Goal: Information Seeking & Learning: Learn about a topic

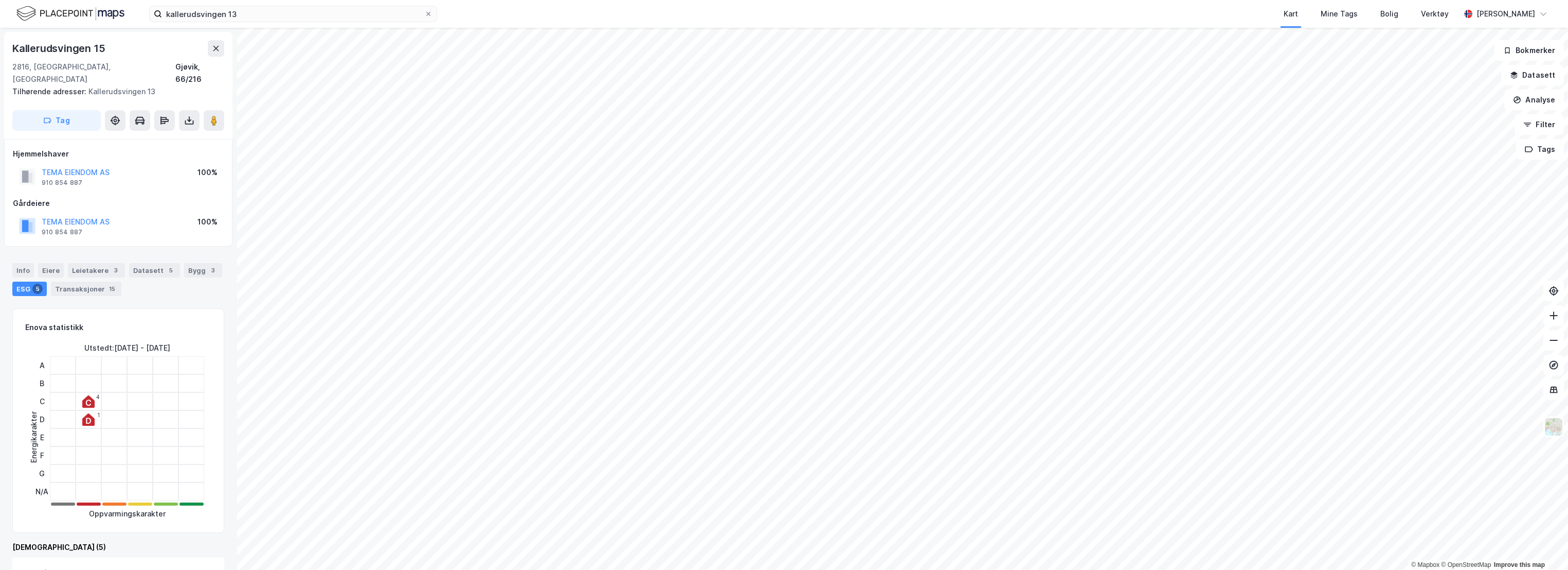
click at [617, 14] on div "Kart Mine Tags Bolig Verktøy" at bounding box center [973, 14] width 974 height 28
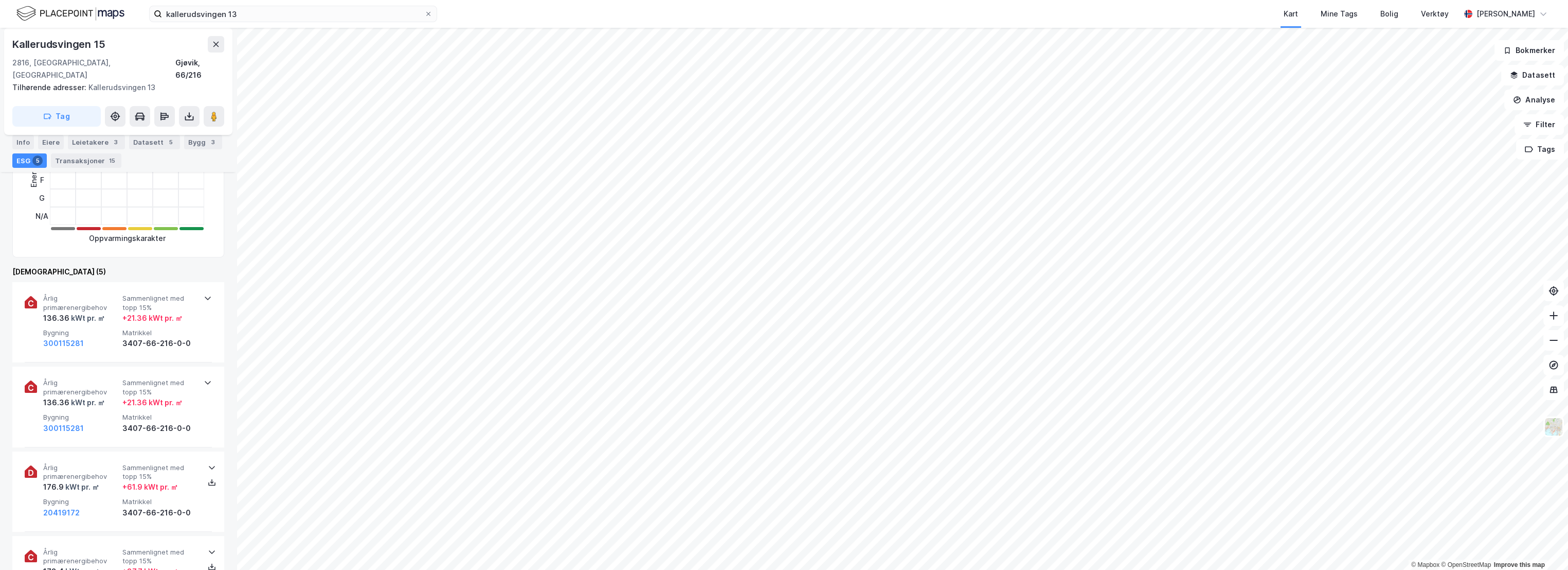
scroll to position [343, 0]
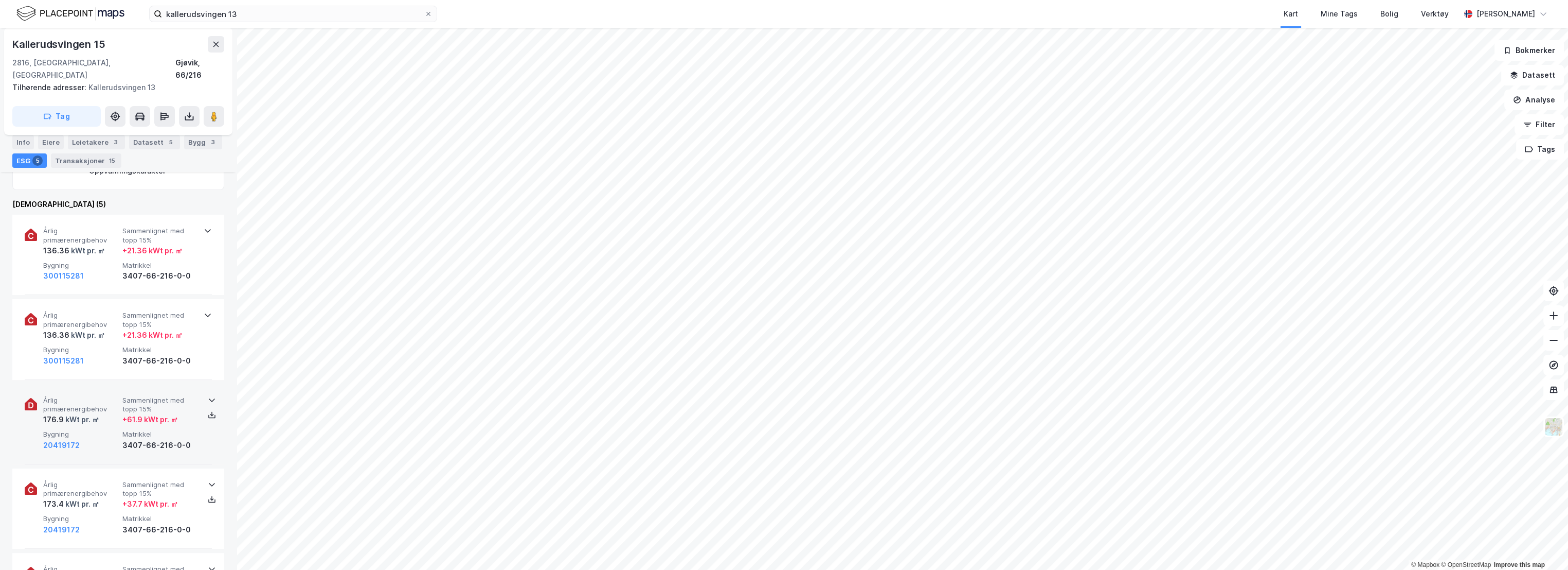
click at [86, 396] on span "Årlig primærenergibehov" at bounding box center [81, 405] width 75 height 18
click at [66, 439] on button "20419172" at bounding box center [62, 445] width 36 height 12
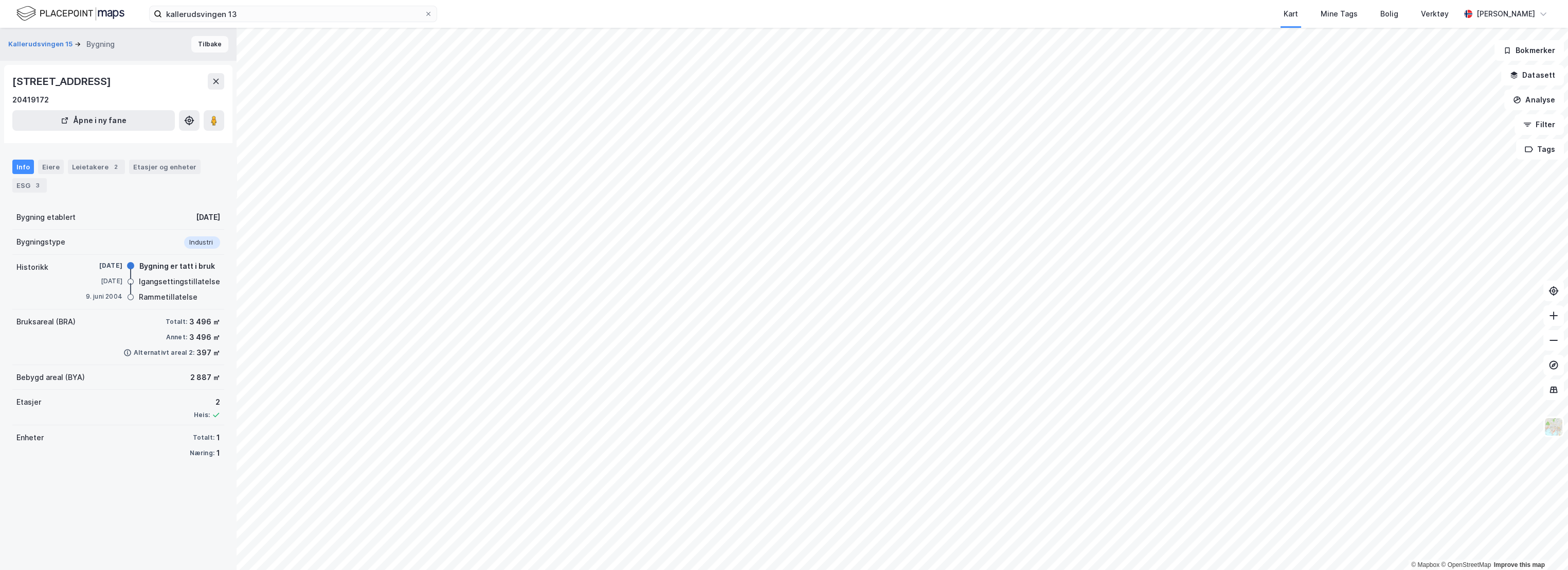
click at [204, 45] on button "Tilbake" at bounding box center [210, 43] width 37 height 16
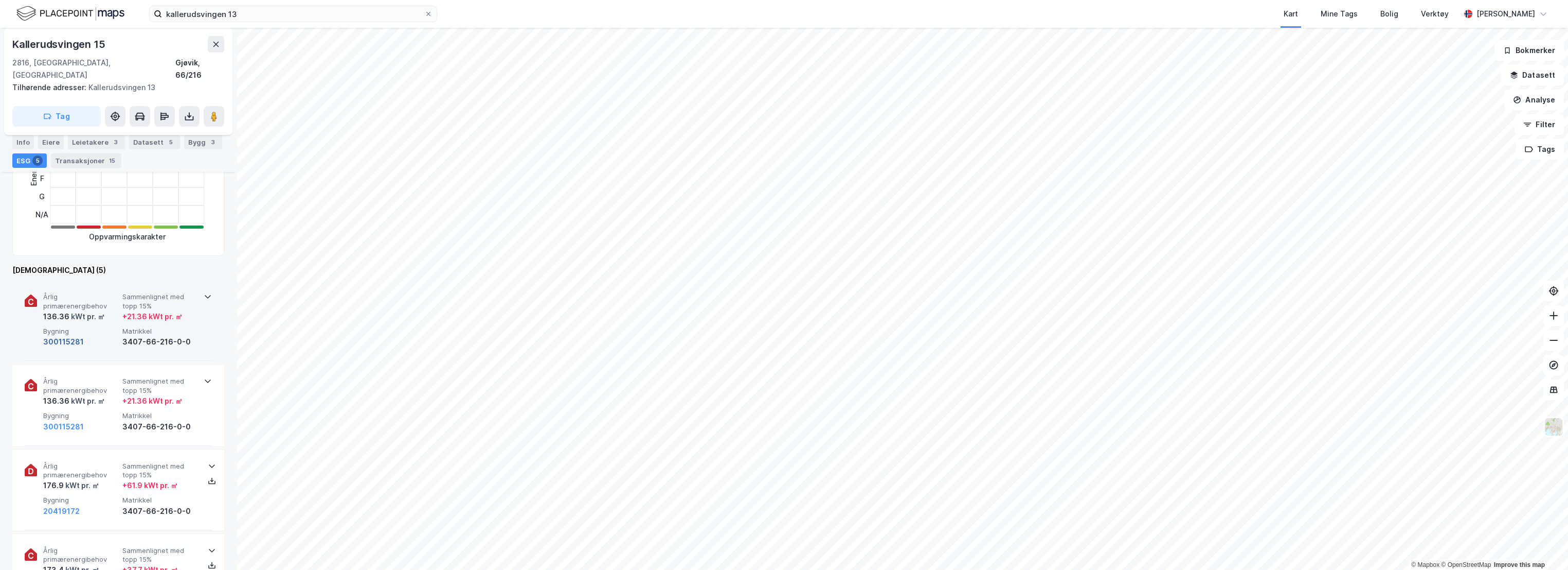
scroll to position [286, 0]
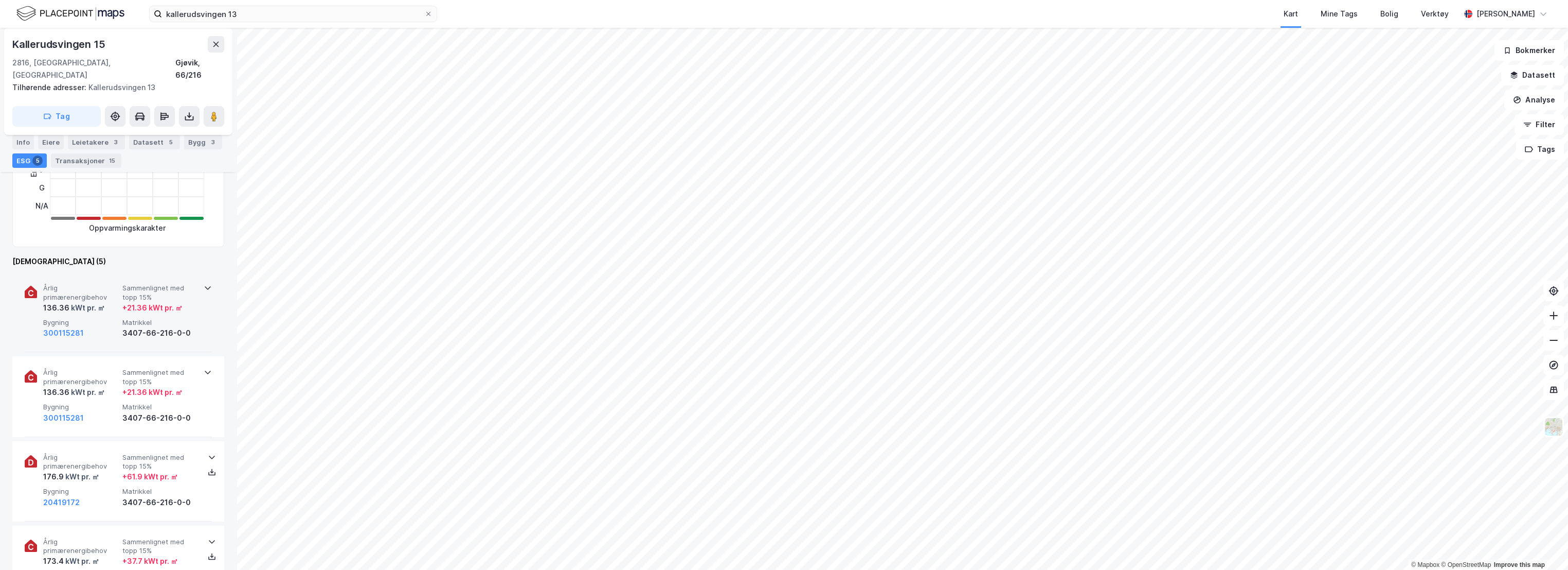
click at [98, 284] on span "Årlig primærenergibehov" at bounding box center [81, 293] width 75 height 18
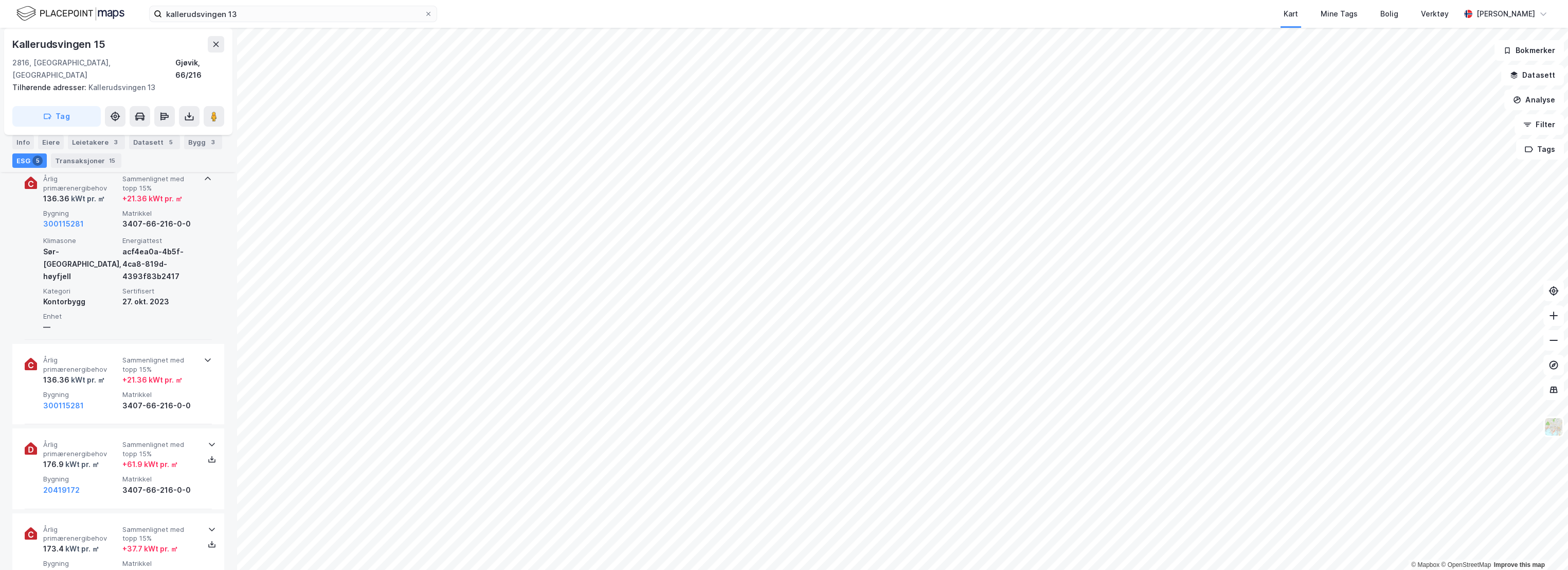
scroll to position [400, 0]
click at [74, 212] on button "300115281" at bounding box center [64, 218] width 41 height 12
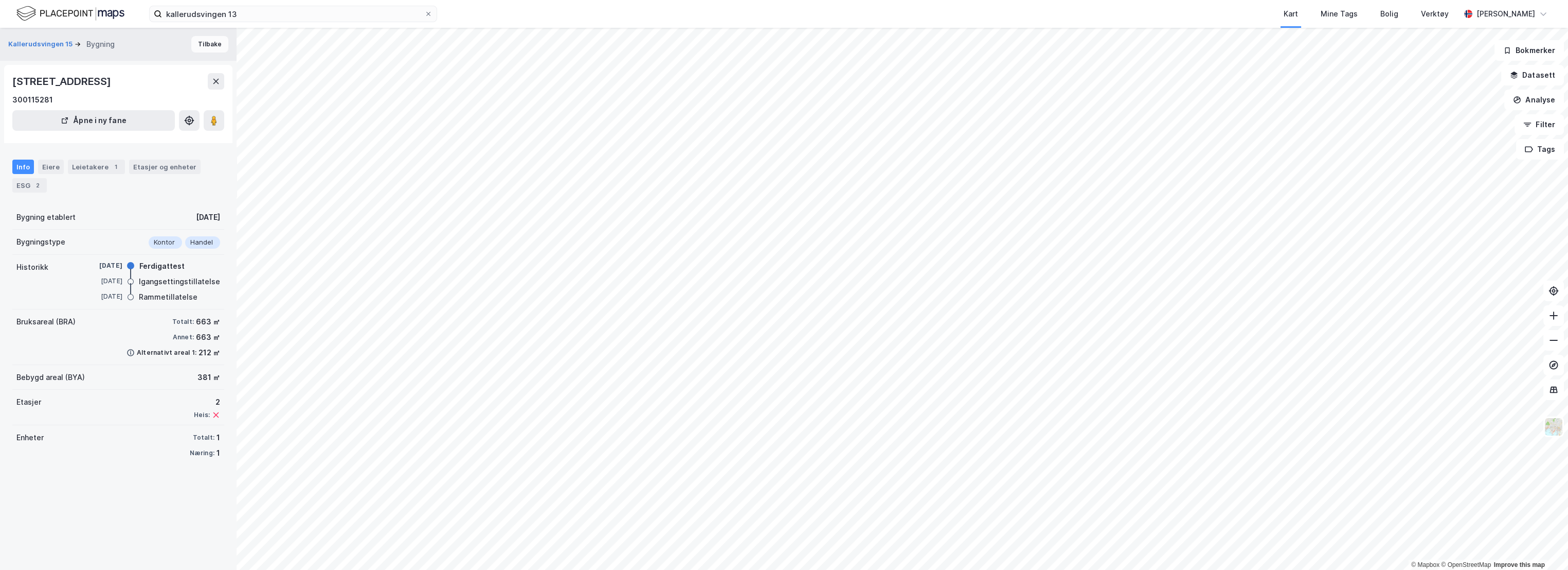
click at [200, 43] on button "Tilbake" at bounding box center [210, 43] width 37 height 16
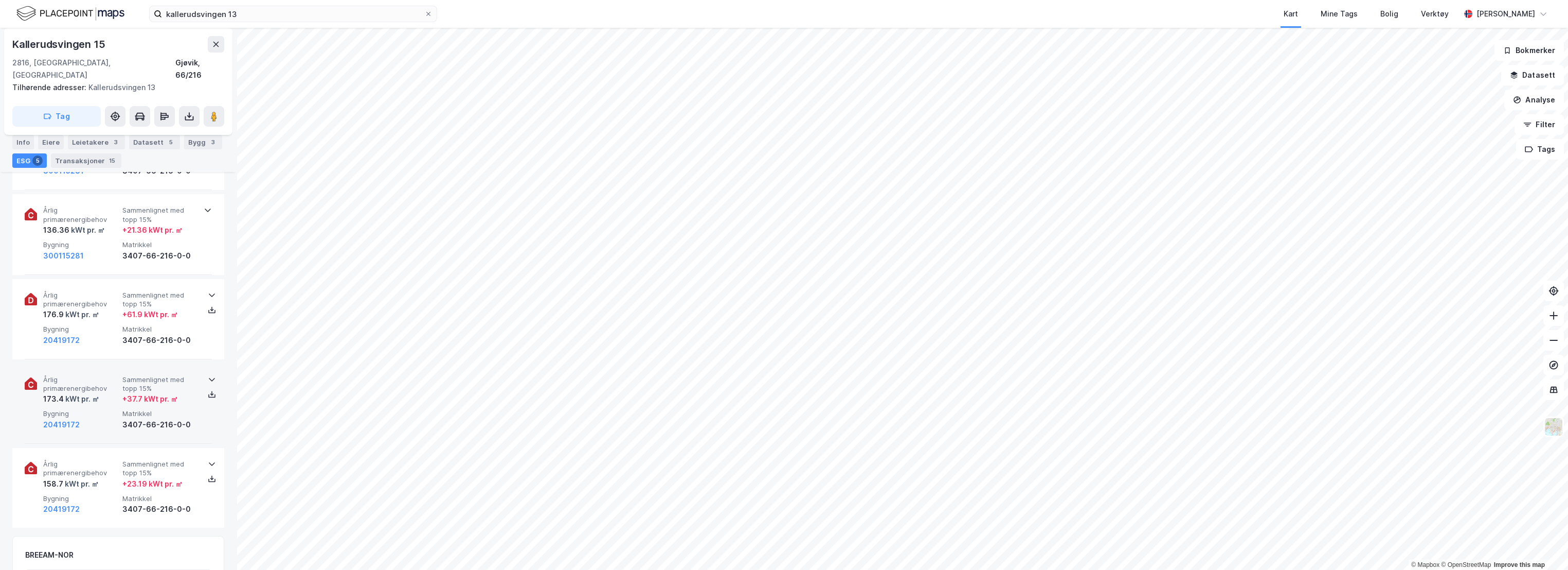
scroll to position [457, 0]
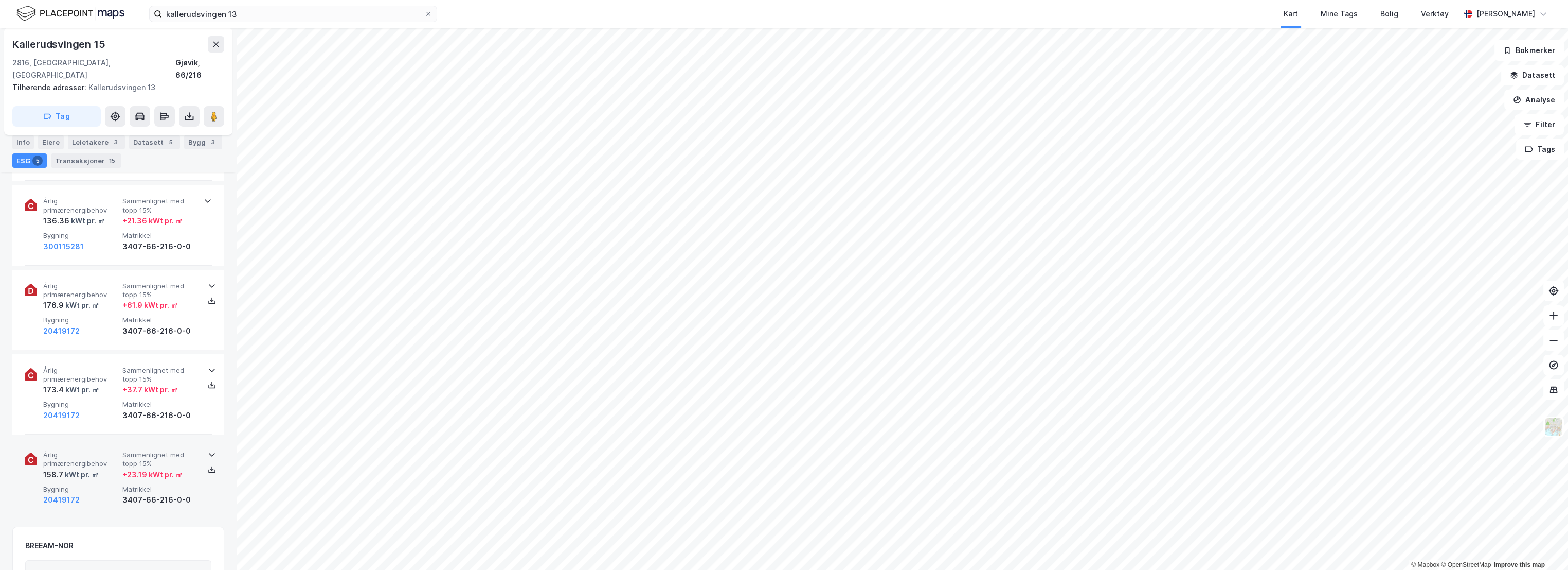
click at [117, 468] on div "158.7 kWt pr. ㎡" at bounding box center [81, 474] width 75 height 12
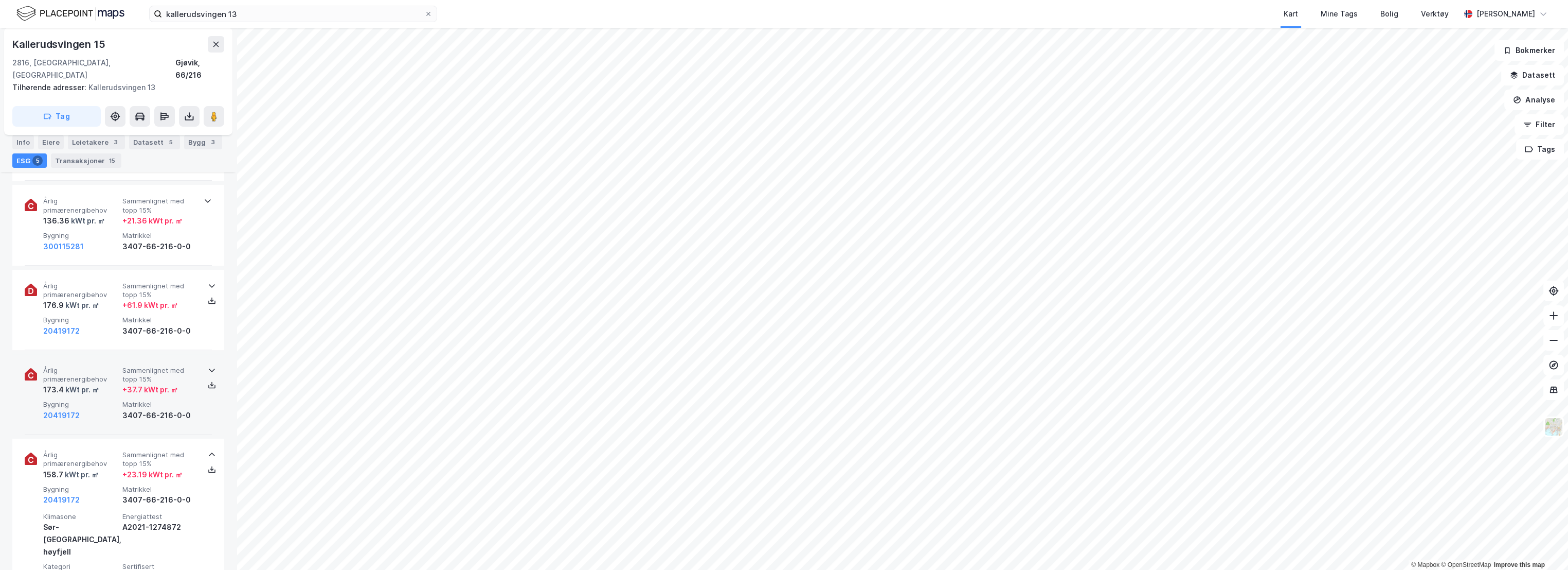
click at [119, 375] on div "Årlig primærenergibehov 173.4 kWt pr. ㎡ Sammenlignet med topp 15% + 37.7 kWt pr…" at bounding box center [121, 394] width 154 height 56
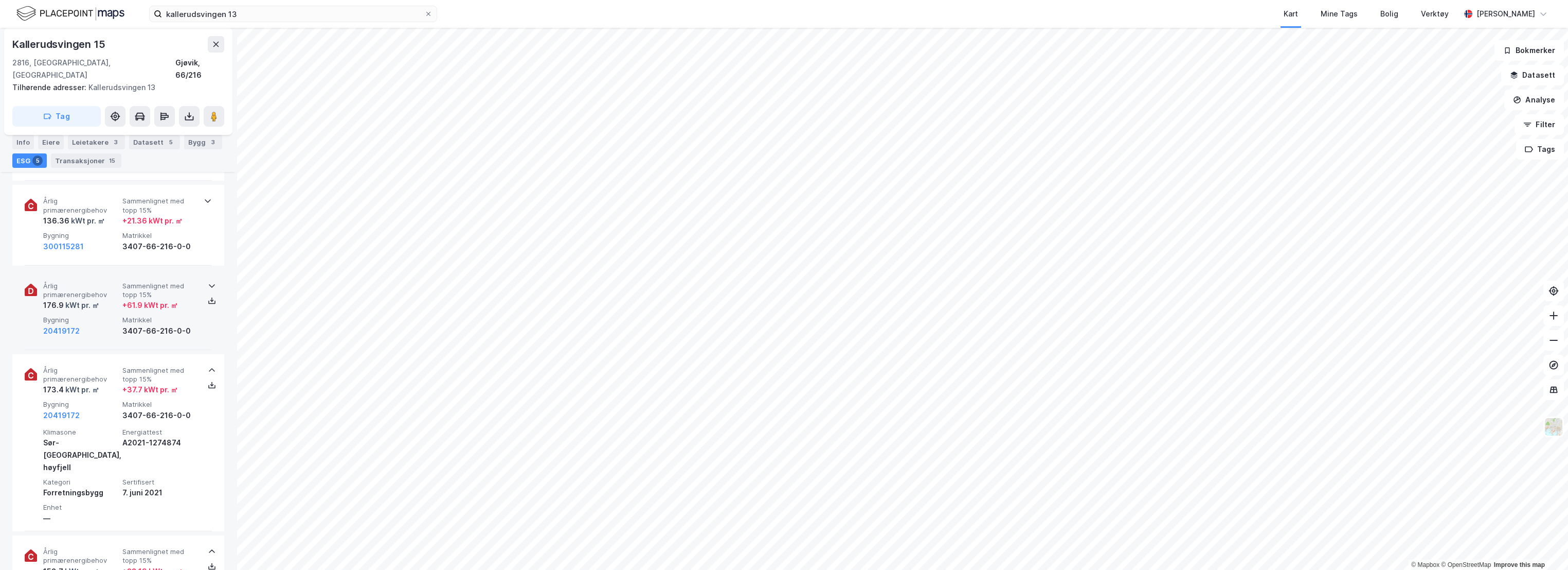
click at [115, 299] on div "176.9 kWt pr. ㎡" at bounding box center [81, 305] width 75 height 12
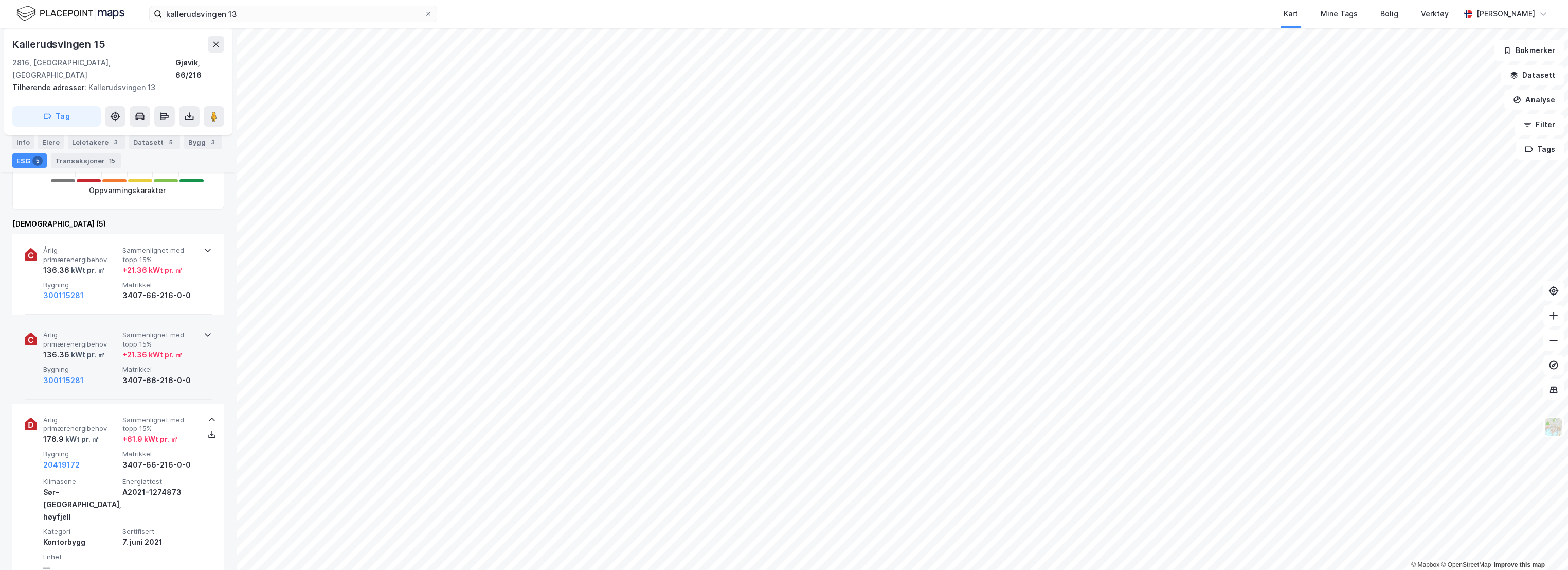
scroll to position [343, 0]
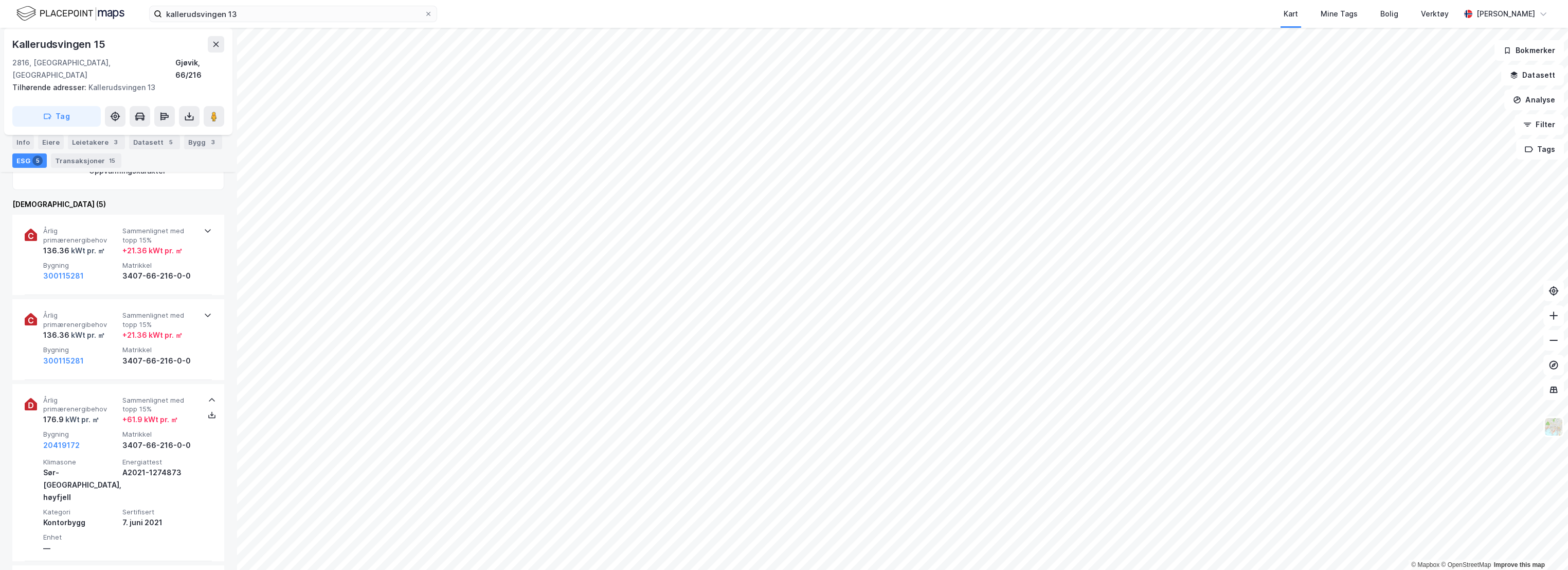
click at [455, 9] on div "kallerudsvingen 13 Kart Mine Tags Bolig Verktøy [PERSON_NAME]" at bounding box center [784, 14] width 1568 height 28
click at [454, 10] on div "kallerudsvingen 13 Kart Mine Tags Bolig Verktøy [PERSON_NAME]" at bounding box center [784, 14] width 1568 height 28
click at [454, 8] on div "kallerudsvingen 13 Kart Mine Tags Bolig Verktøy [PERSON_NAME]" at bounding box center [784, 14] width 1568 height 28
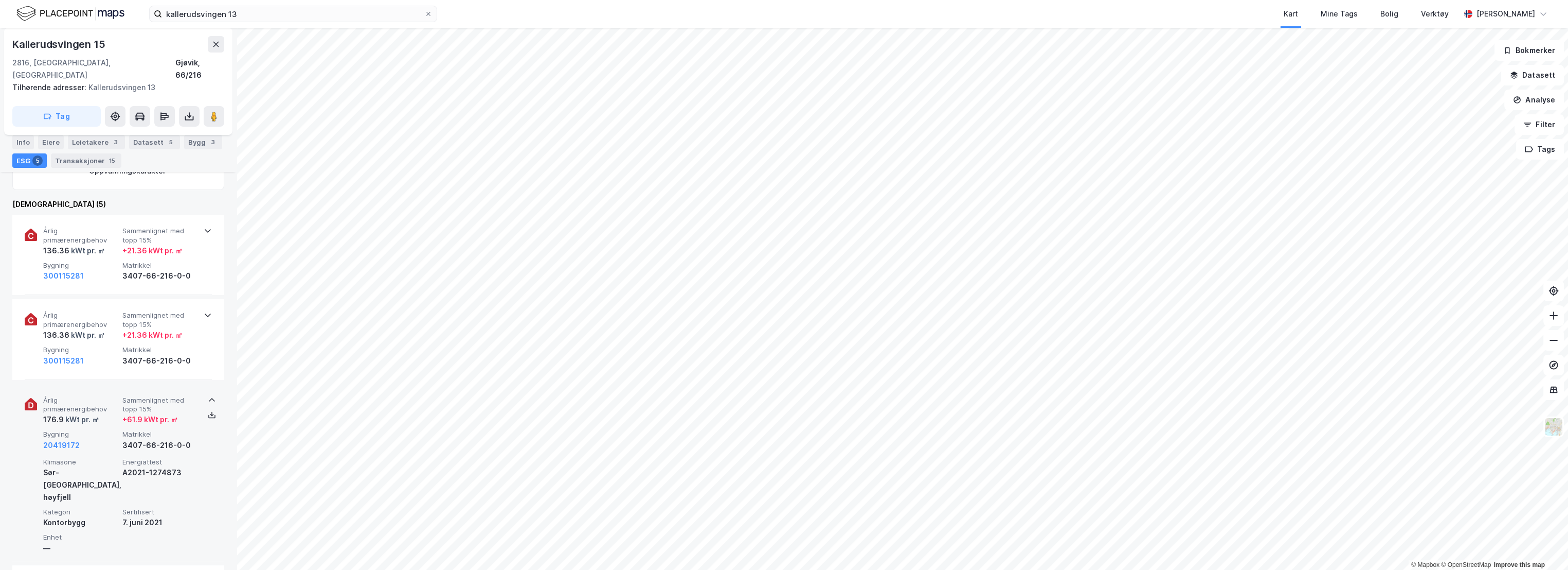
click at [178, 384] on div "Årlig primærenergibehov 176.9 kWt pr. ㎡ Sammenlignet med topp 15% + 61.9 kWt pr…" at bounding box center [118, 472] width 187 height 177
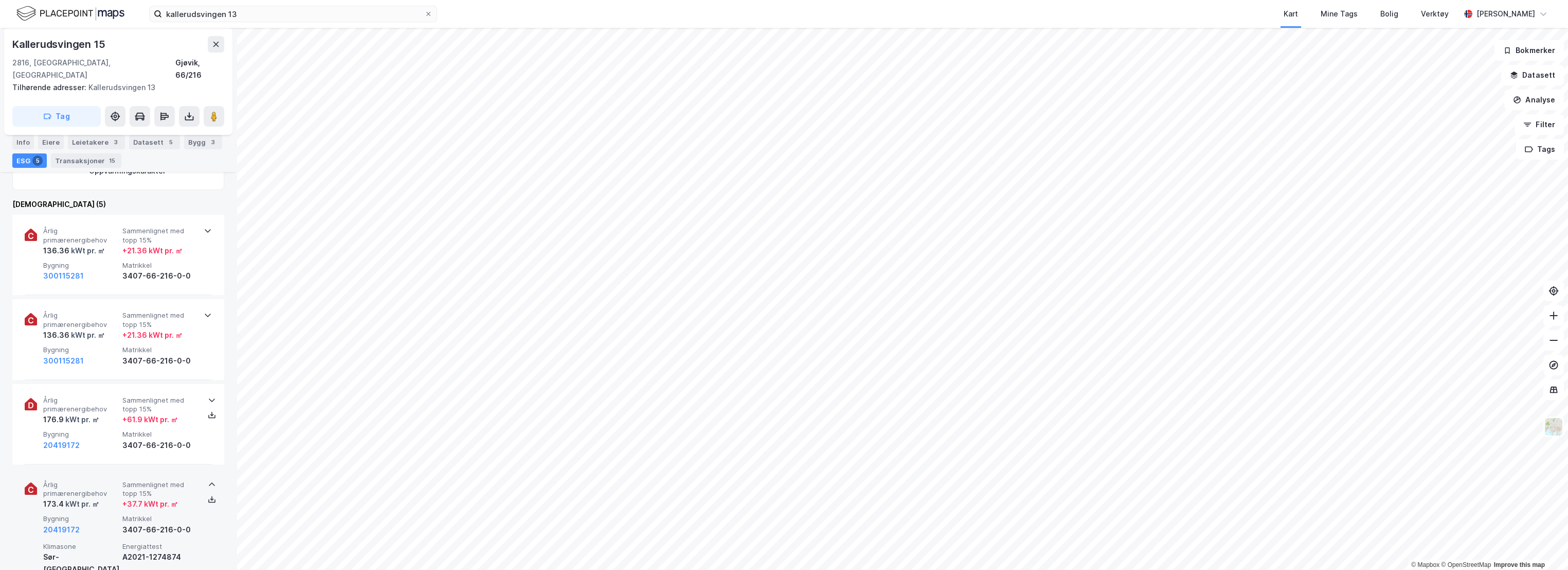
click at [182, 468] on div "Årlig primærenergibehov 173.4 kWt pr. ㎡ Sammenlignet med topp 15% + 37.7 kWt pr…" at bounding box center [118, 556] width 187 height 177
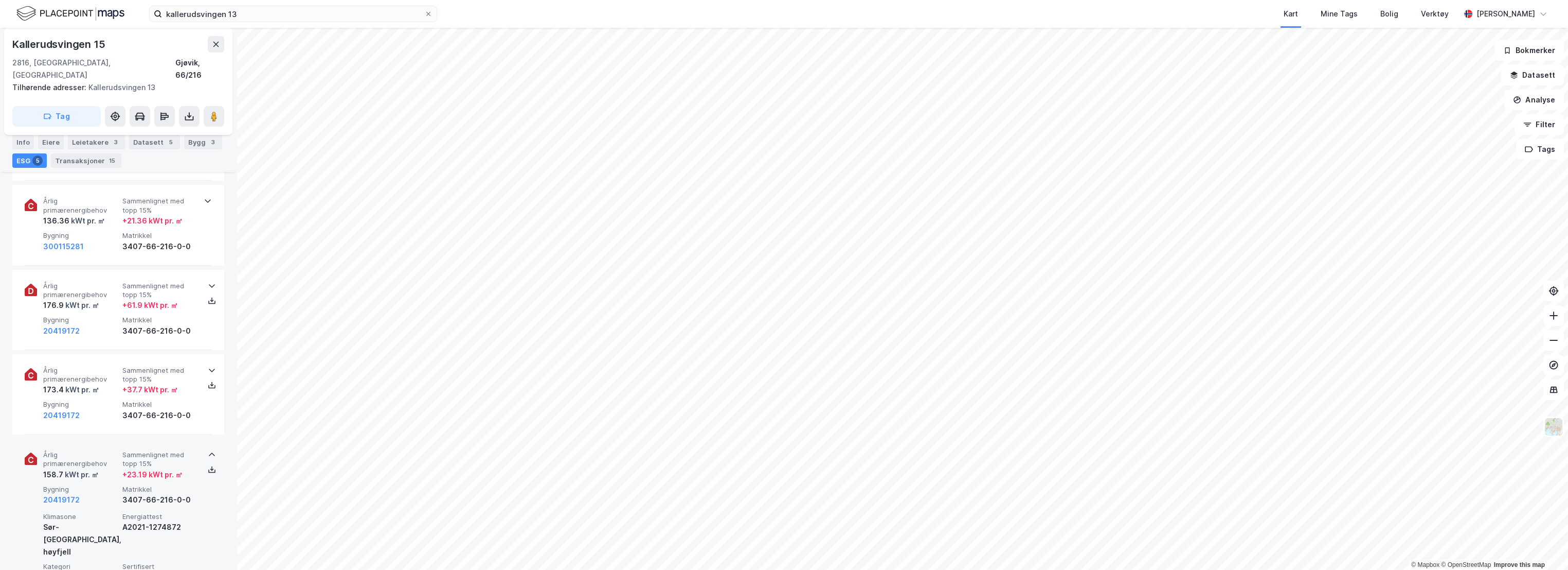
click at [183, 451] on span "Sammenlignet med topp 15%" at bounding box center [160, 460] width 75 height 18
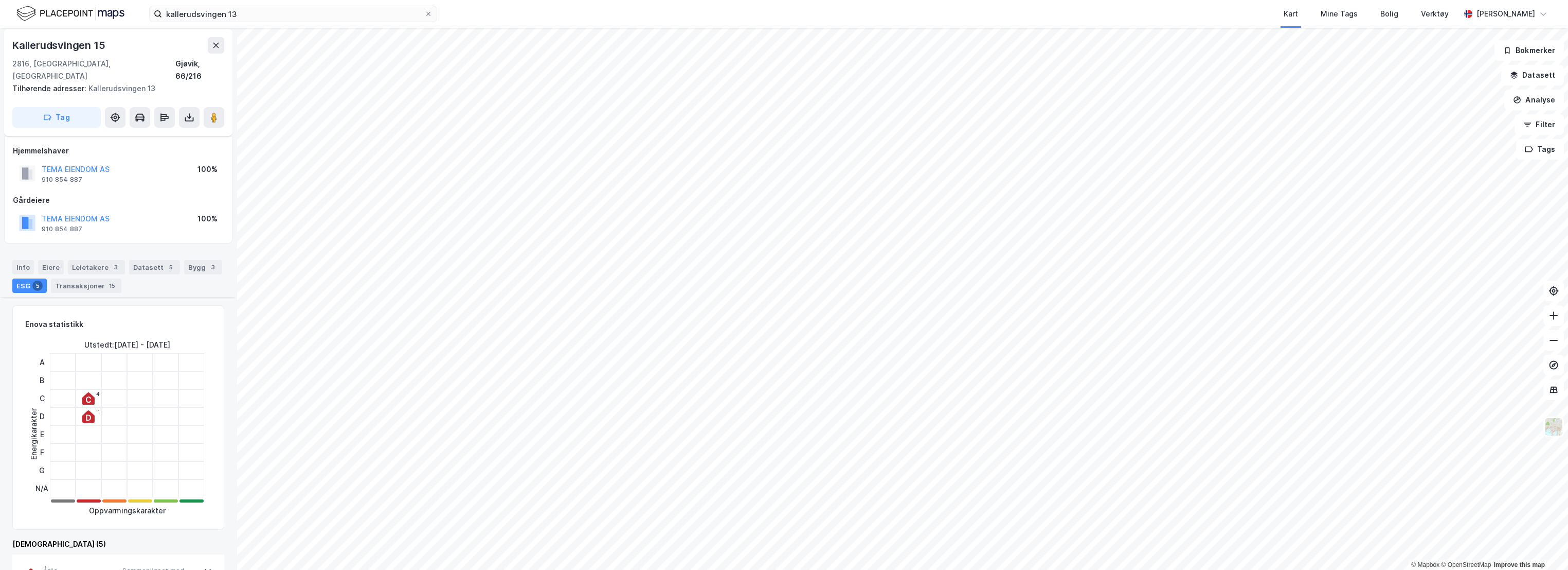
scroll to position [0, 0]
click at [134, 178] on div "Hjemmelshaver TEMA EIENDOM AS 910 854 887 100% Gårdeiere TEMA EIENDOM AS 910 85…" at bounding box center [118, 193] width 211 height 91
click at [1552, 292] on icon at bounding box center [1554, 291] width 10 height 10
click at [217, 49] on icon at bounding box center [216, 48] width 8 height 8
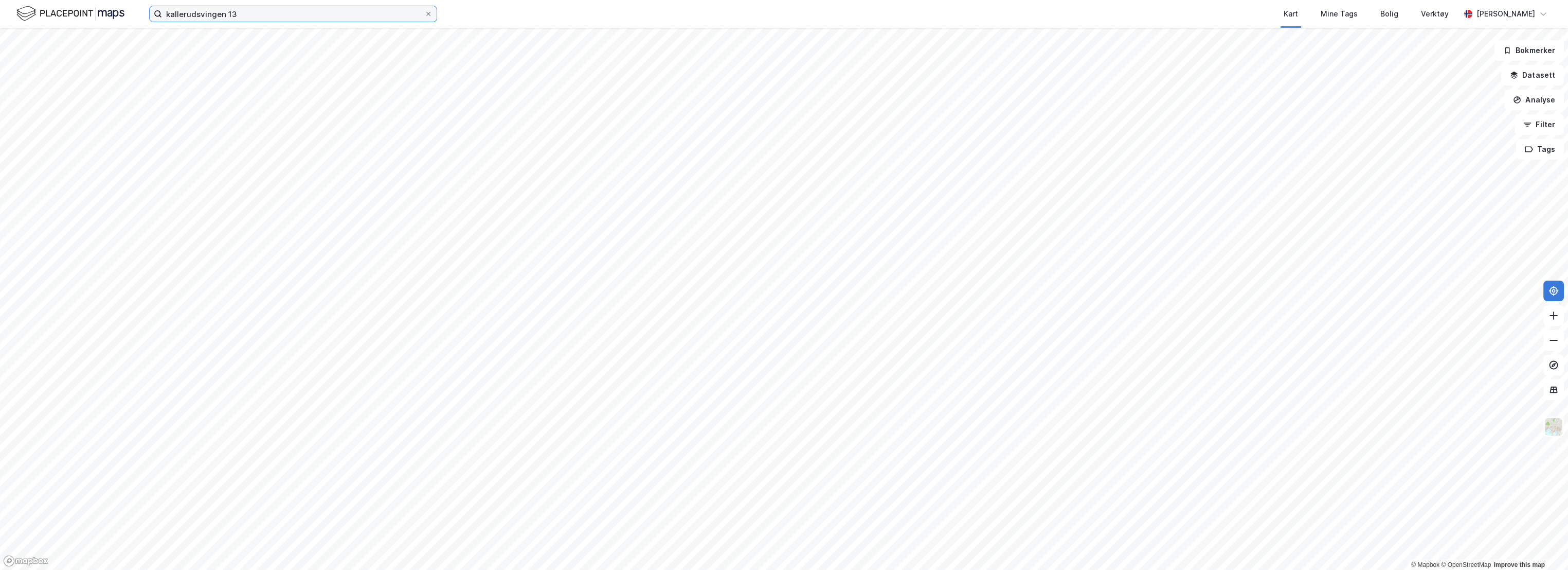
click at [248, 14] on input "kallerudsvingen 13" at bounding box center [293, 14] width 262 height 16
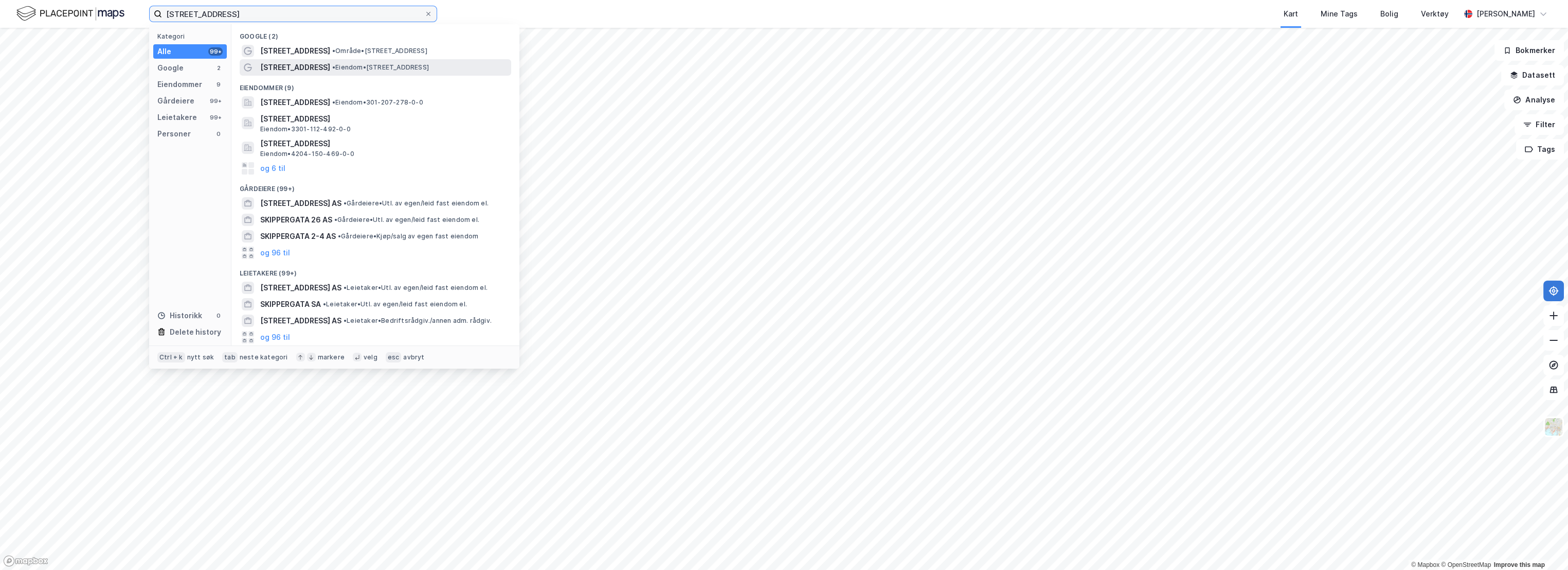
type input "[STREET_ADDRESS]"
